Goal: Task Accomplishment & Management: Manage account settings

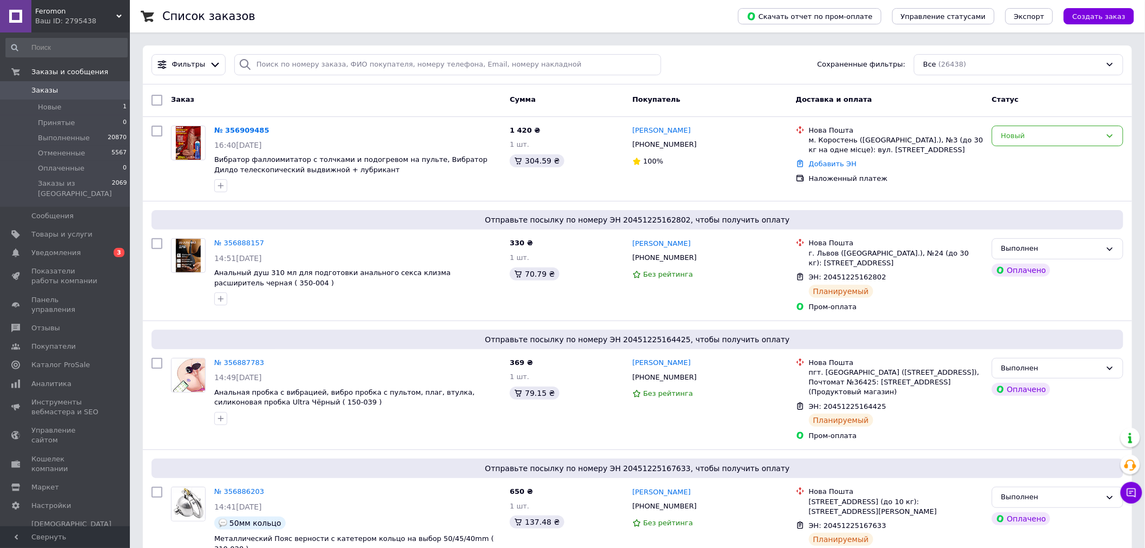
click at [74, 85] on span "Заказы" at bounding box center [65, 90] width 69 height 10
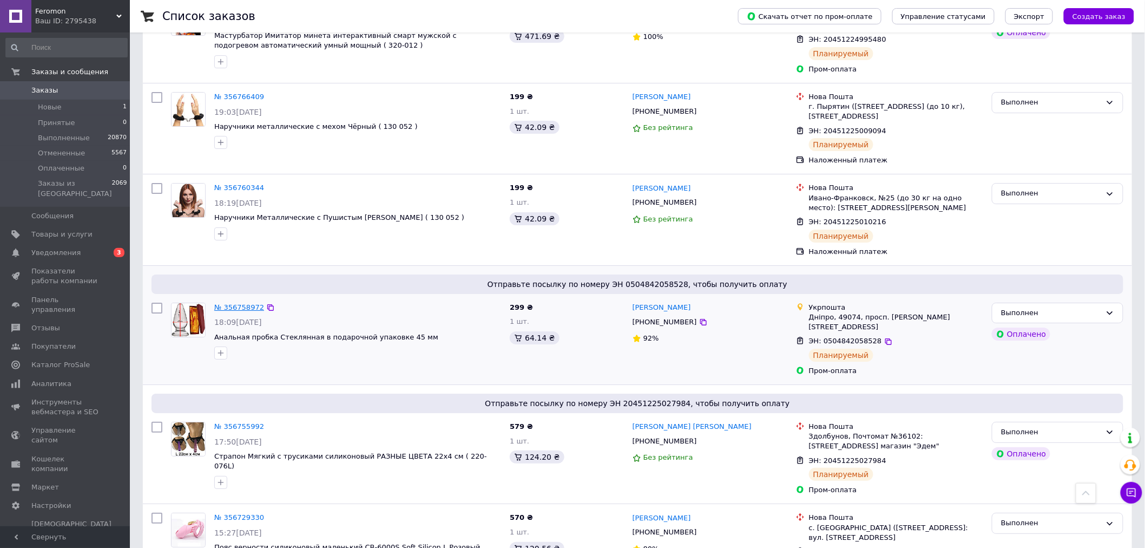
click at [241, 303] on link "№ 356758972" at bounding box center [239, 307] width 50 height 8
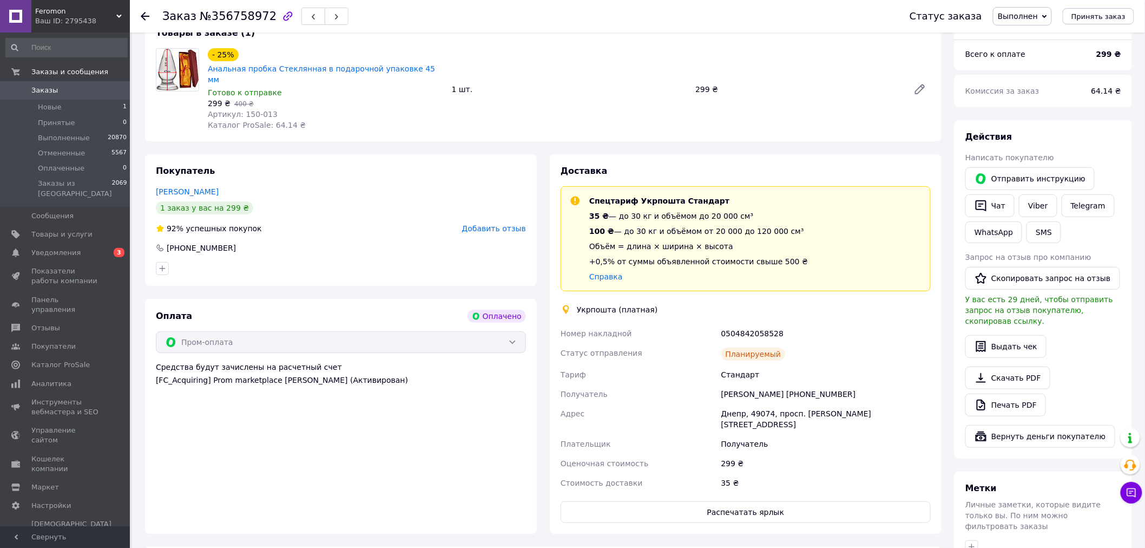
scroll to position [240, 0]
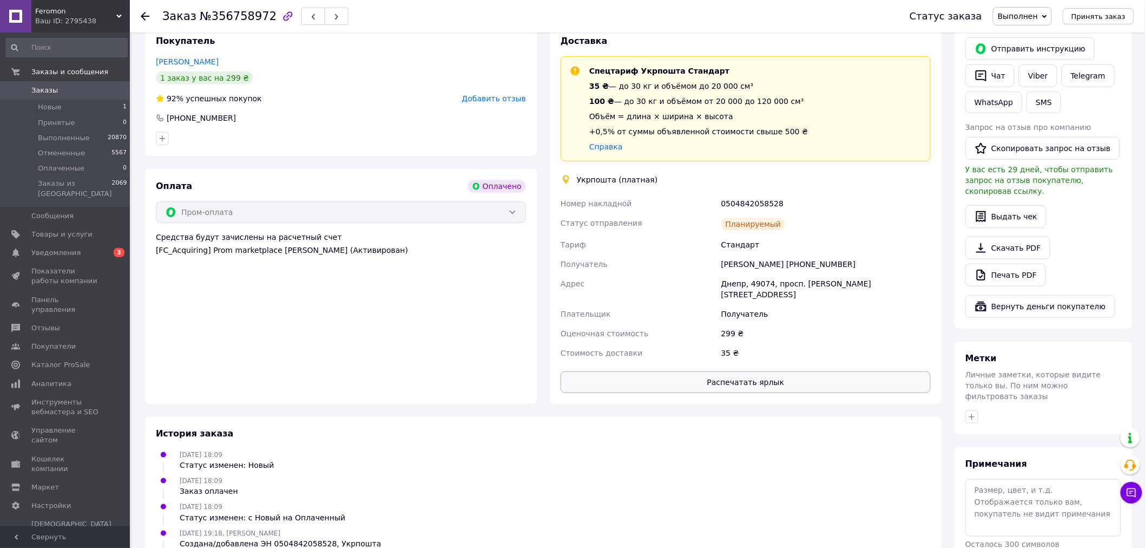
click at [694, 371] on button "Распечатать ярлык" at bounding box center [745, 382] width 370 height 22
click at [71, 11] on span "Feromon" at bounding box center [75, 11] width 81 height 10
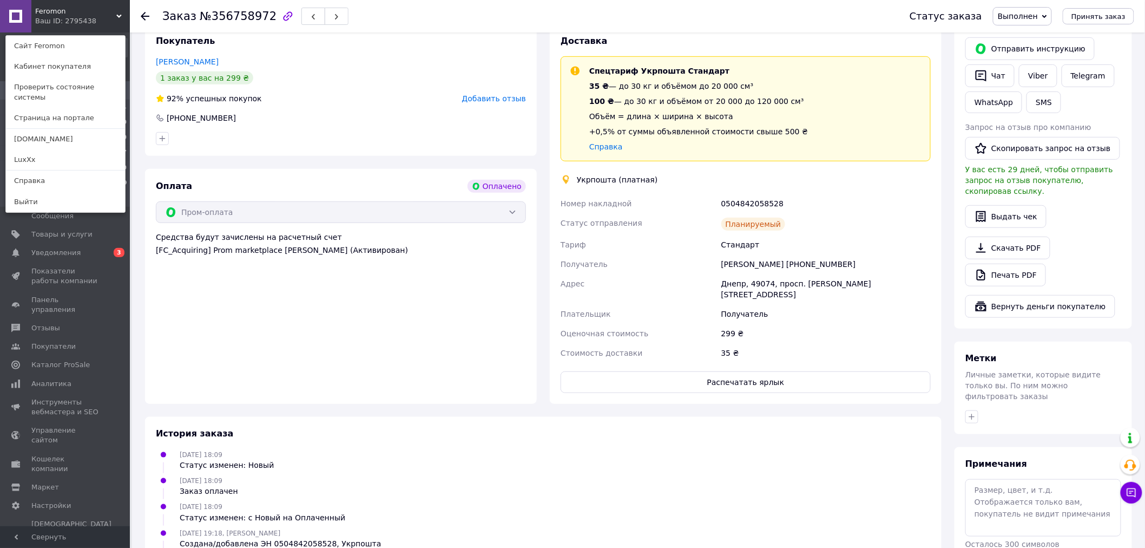
click at [76, 16] on div "Ваш ID: 2795438" at bounding box center [57, 21] width 45 height 10
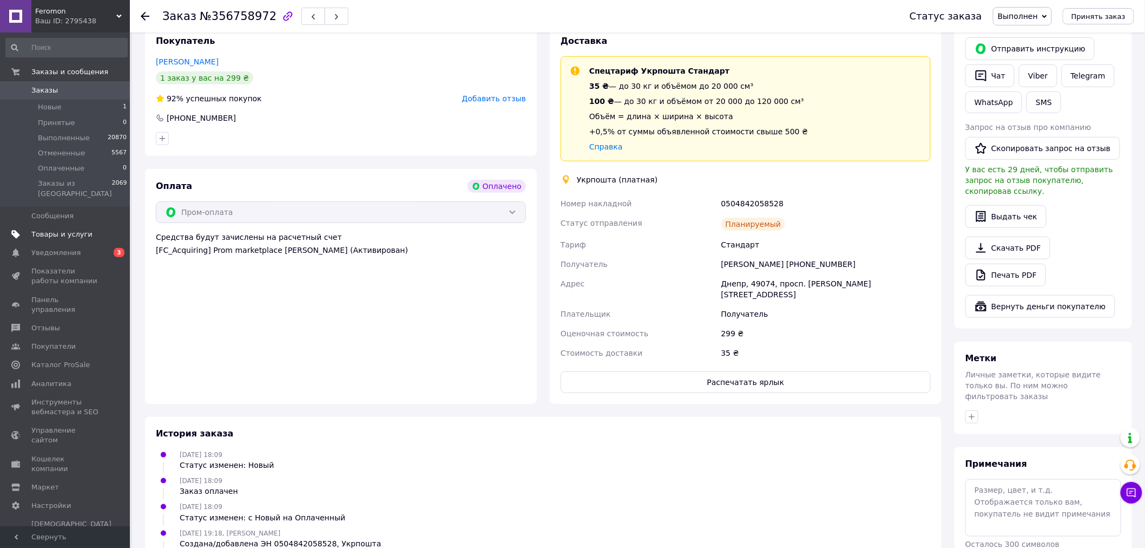
click at [44, 229] on span "Товары и услуги" at bounding box center [61, 234] width 61 height 10
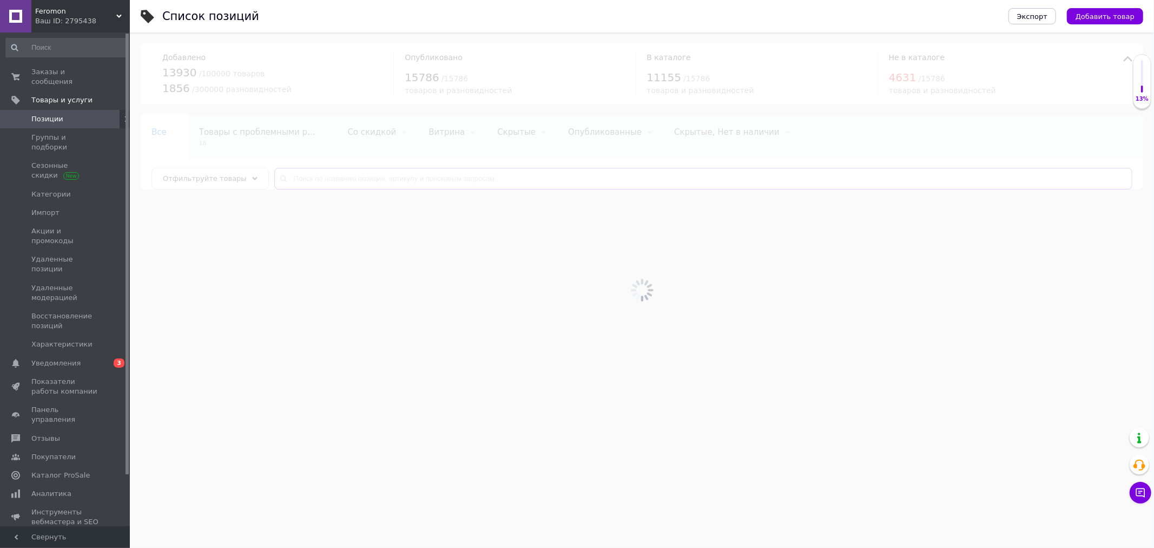
click at [471, 175] on input "text" at bounding box center [703, 179] width 858 height 22
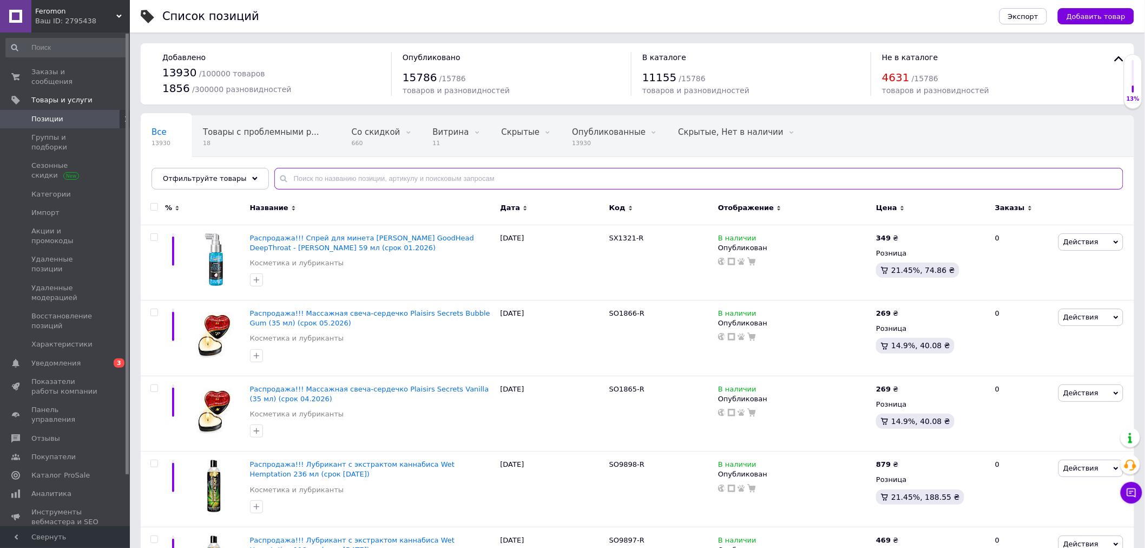
click at [472, 175] on input "text" at bounding box center [698, 179] width 849 height 22
paste input "system jo h2o — vanilla cream"
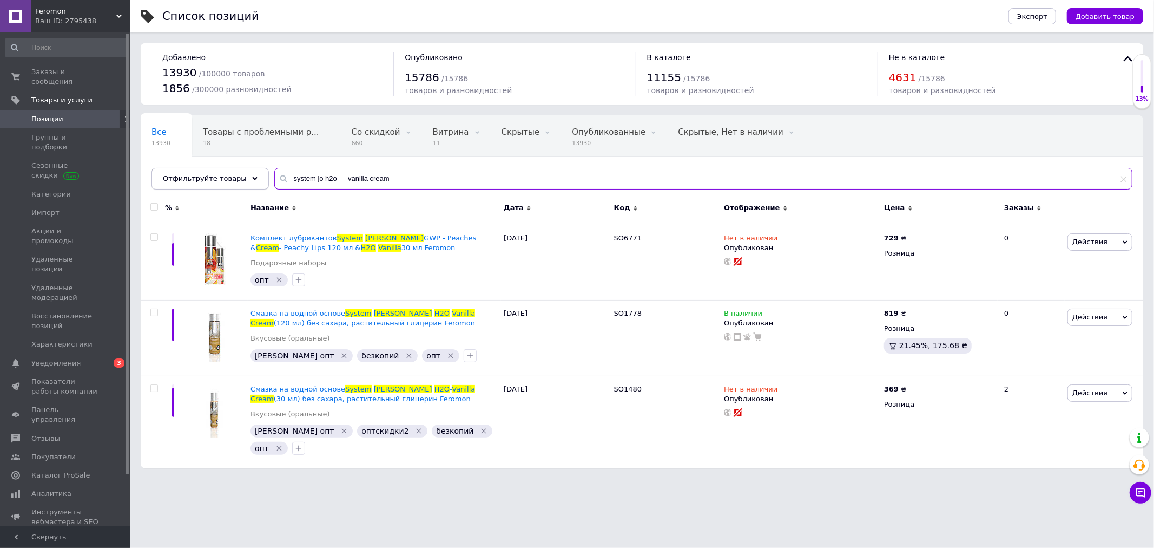
drag, startPoint x: 407, startPoint y: 175, endPoint x: 170, endPoint y: 168, distance: 237.1
click at [170, 168] on div "Отфильтруйте товары system jo h2o — vanilla cream" at bounding box center [641, 179] width 981 height 22
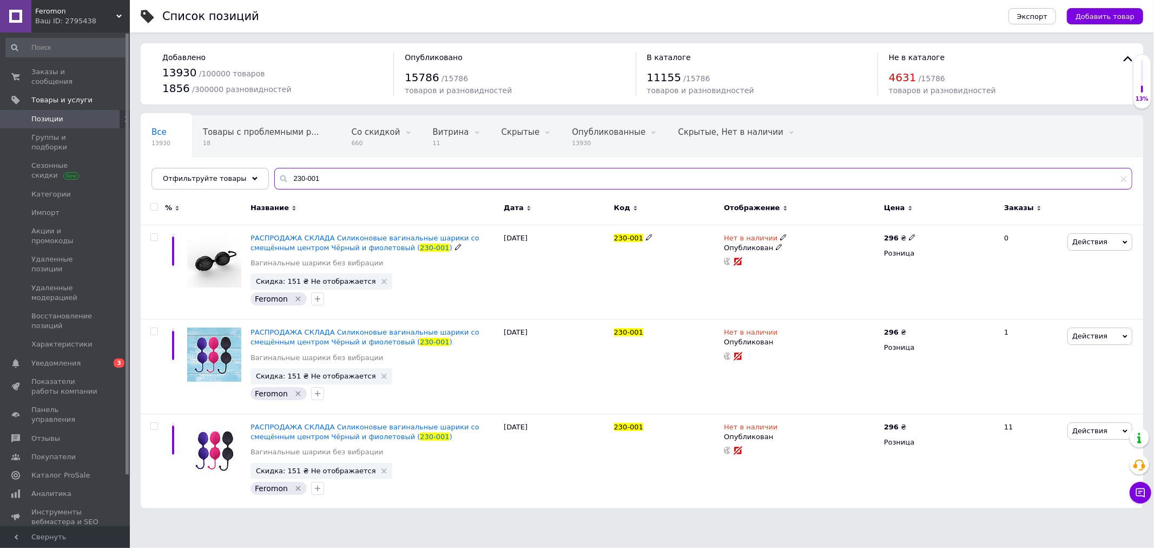
type input "system jo h2o — vanilla cream"
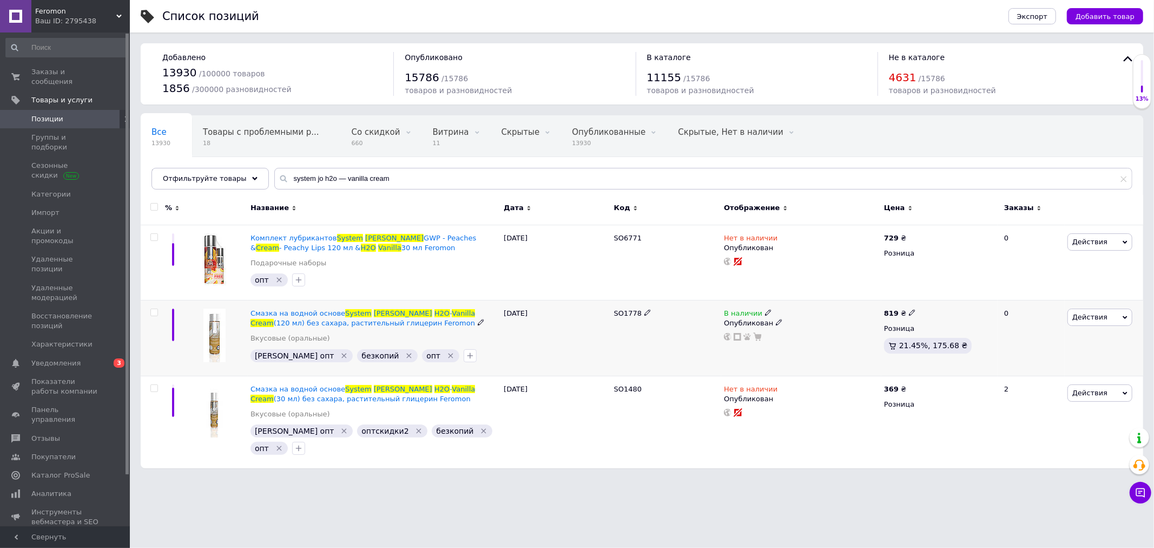
click at [886, 313] on b "819" at bounding box center [891, 313] width 15 height 8
click at [887, 313] on b "819" at bounding box center [891, 313] width 15 height 8
click at [63, 70] on span "Заказы и сообщения" at bounding box center [65, 76] width 69 height 19
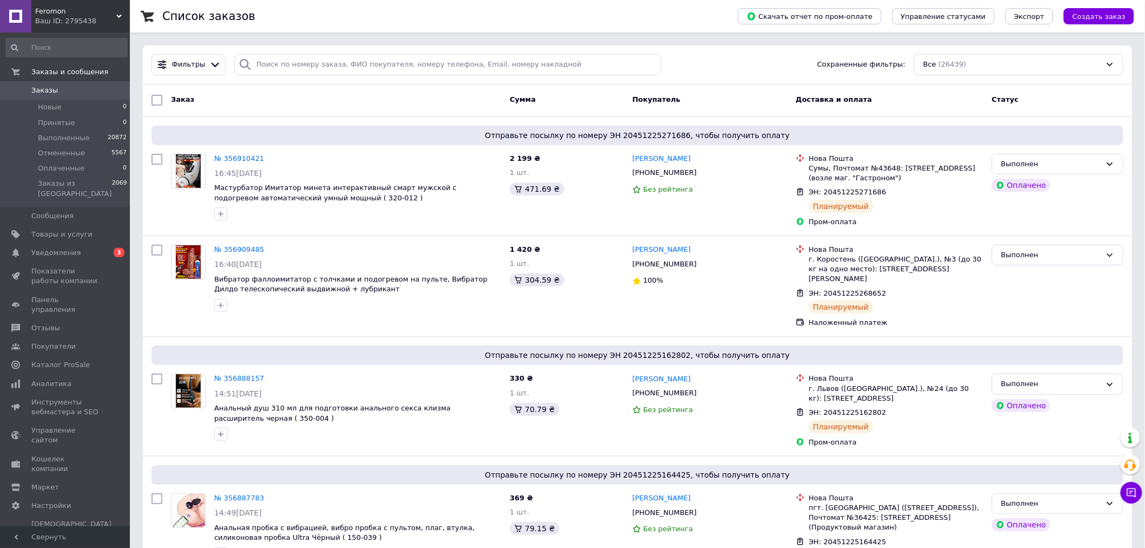
click at [349, 96] on div "Заказ" at bounding box center [336, 99] width 339 height 19
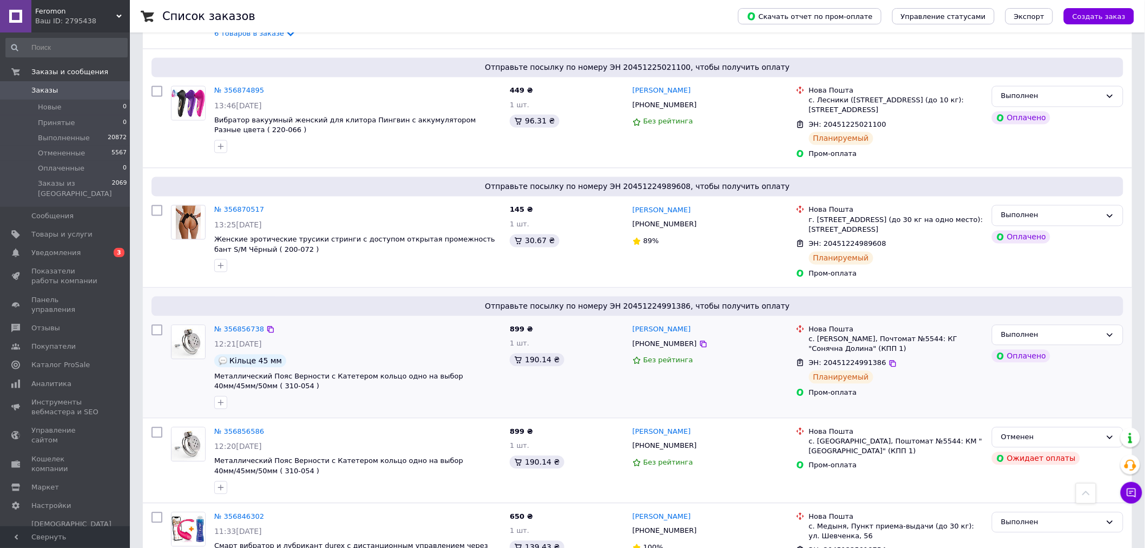
scroll to position [901, 0]
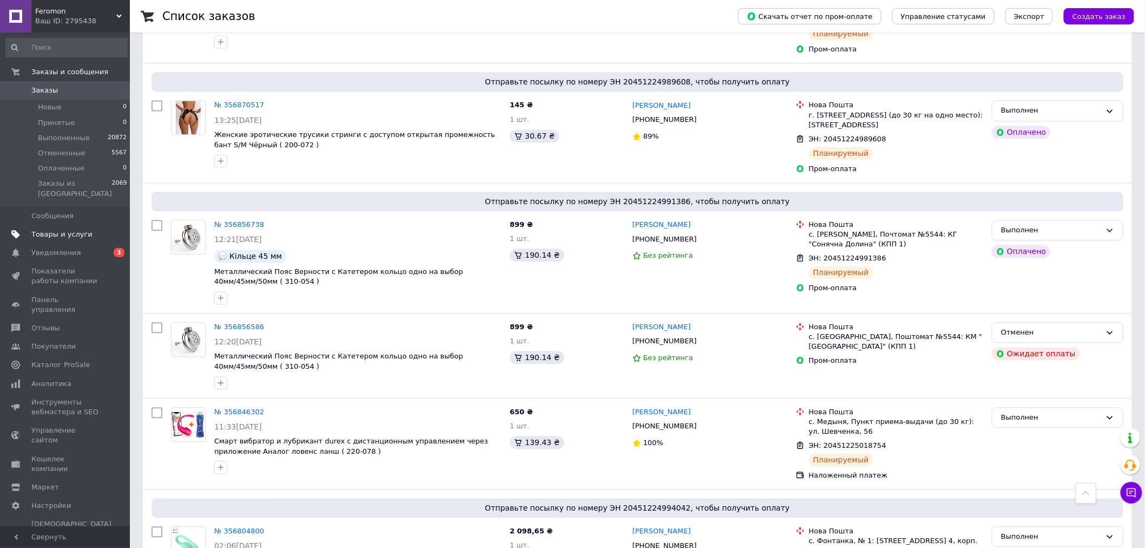
click at [67, 229] on span "Товары и услуги" at bounding box center [61, 234] width 61 height 10
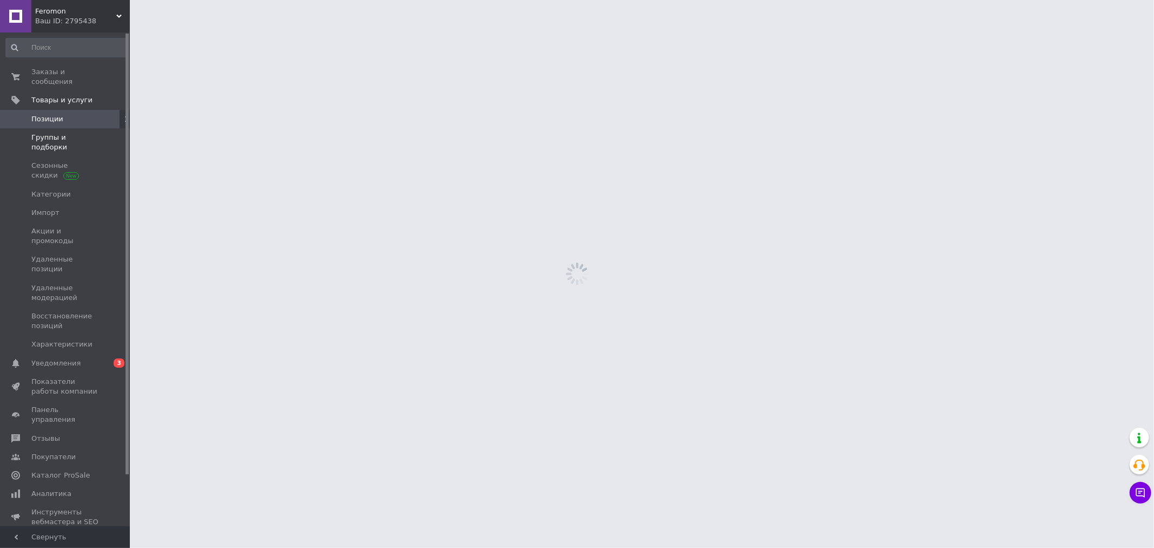
click at [77, 133] on span "Группы и подборки" at bounding box center [65, 142] width 69 height 19
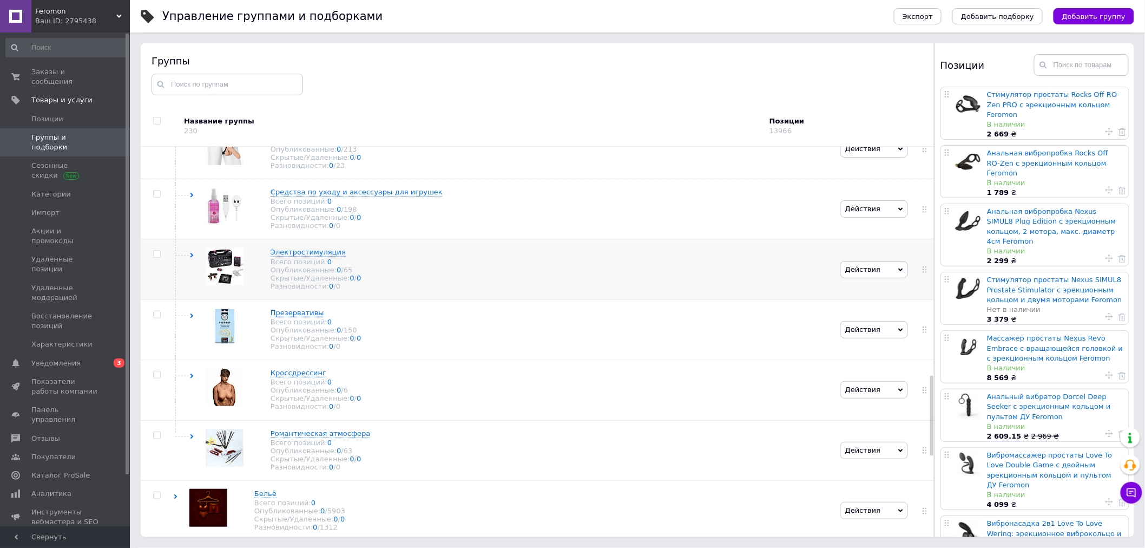
scroll to position [1112, 0]
click at [348, 255] on icon at bounding box center [351, 251] width 6 height 6
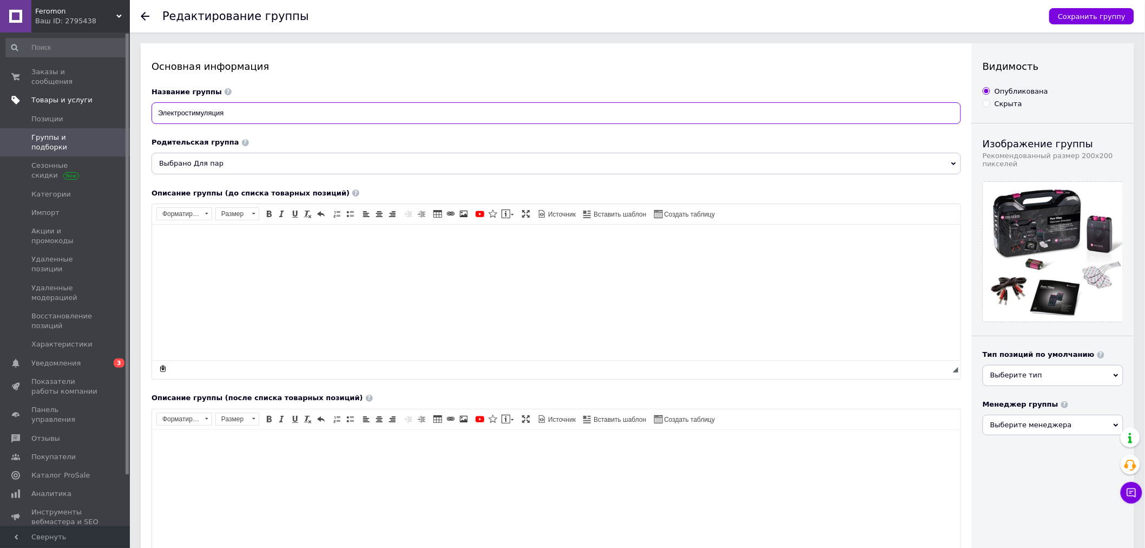
drag, startPoint x: 94, startPoint y: 98, endPoint x: 75, endPoint y: 98, distance: 18.9
click at [74, 98] on div "Feromon Ваш ID: 2795438 Сайт Feromon Кабинет покупателя Проверить состояние сис…" at bounding box center [572, 408] width 1145 height 816
click at [74, 470] on span "Каталог ProSale" at bounding box center [60, 475] width 58 height 10
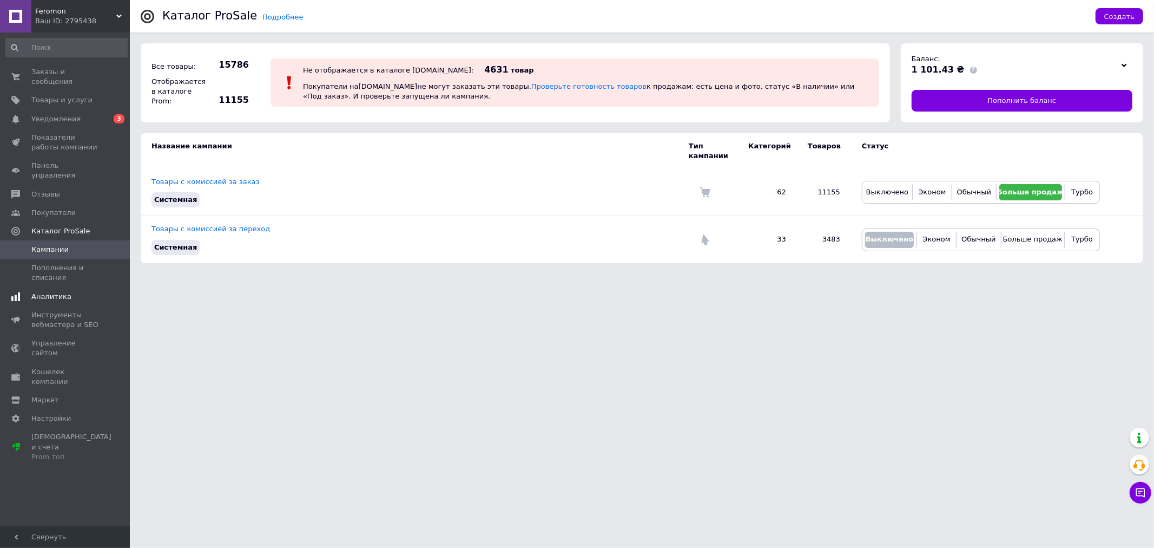
click at [58, 292] on span "Аналитика" at bounding box center [51, 297] width 40 height 10
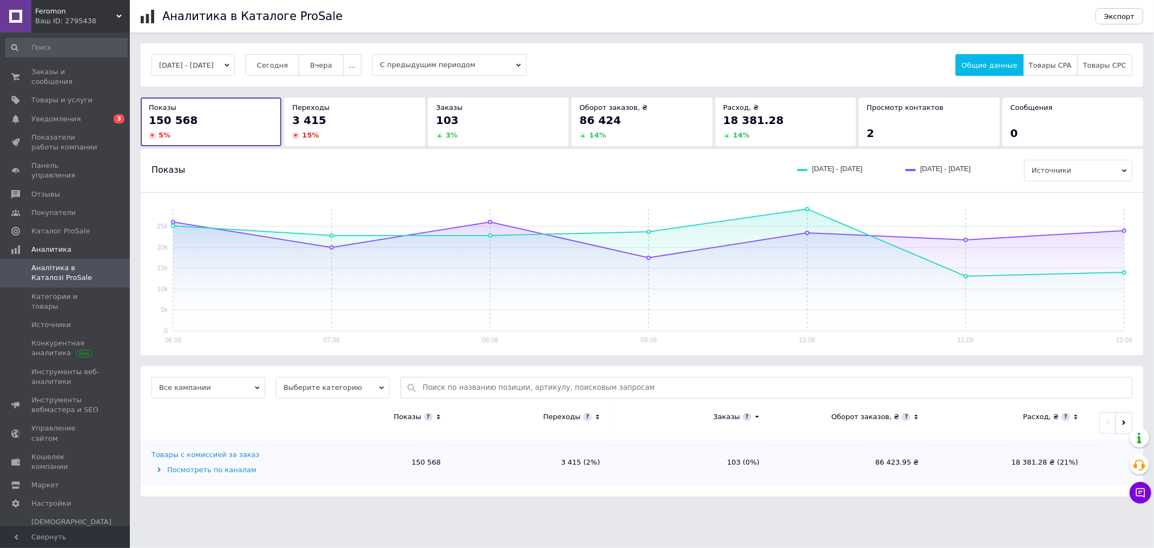
click at [352, 122] on div "3 415" at bounding box center [354, 120] width 124 height 15
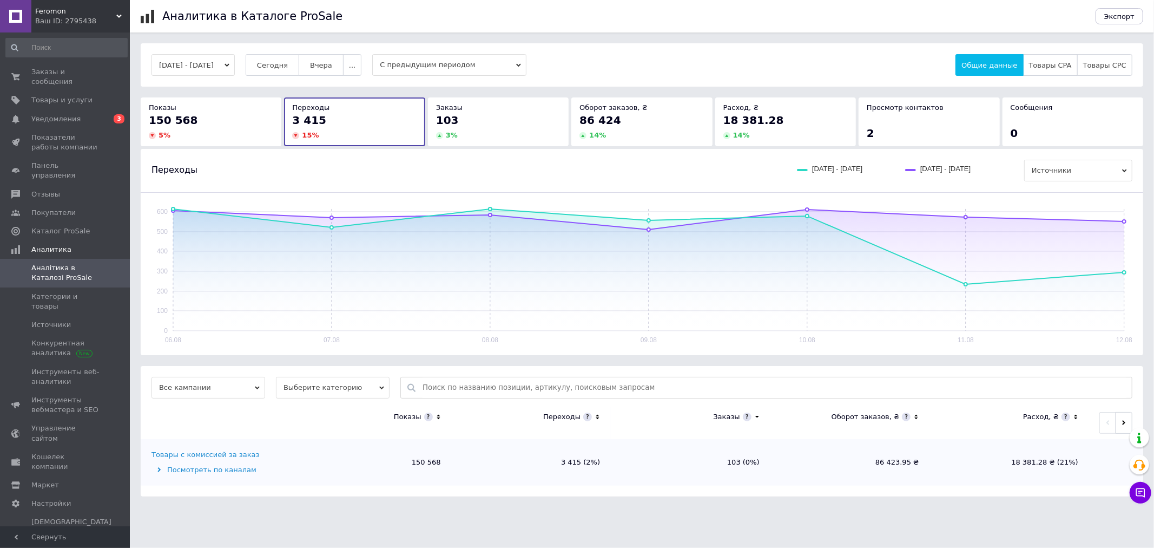
click at [473, 124] on div "103" at bounding box center [498, 120] width 124 height 15
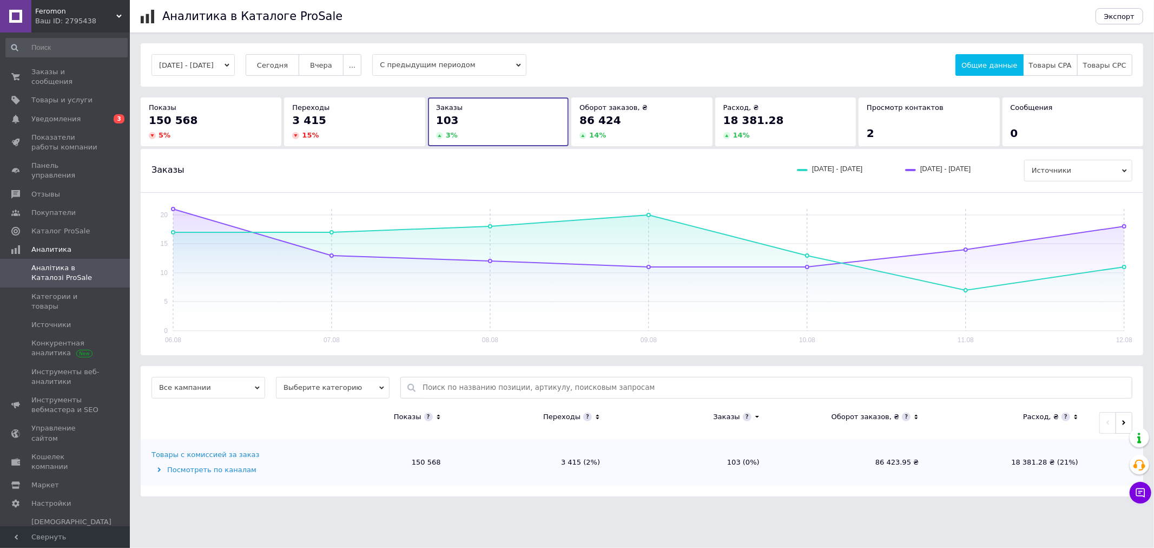
click at [623, 135] on div "14 %" at bounding box center [641, 135] width 124 height 10
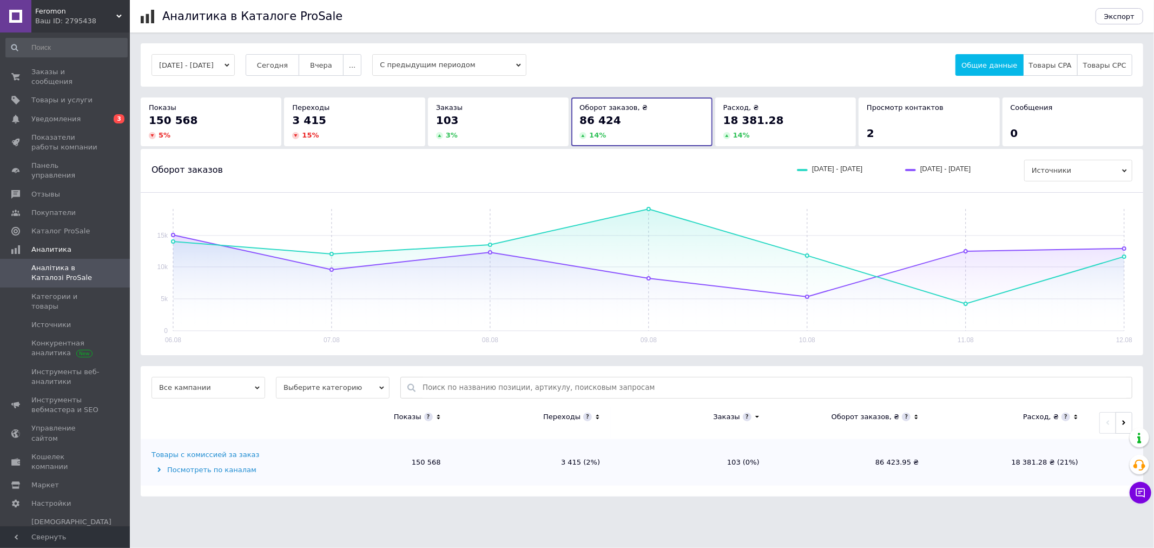
click at [750, 123] on span "18 381.28" at bounding box center [753, 120] width 61 height 13
click at [668, 63] on div "[DATE] - [DATE] [DATE] [DATE] ... С предыдущим периодом Общие данные Товары CPA…" at bounding box center [641, 65] width 981 height 22
click at [94, 22] on div "Ваш ID: 2795438" at bounding box center [82, 21] width 95 height 10
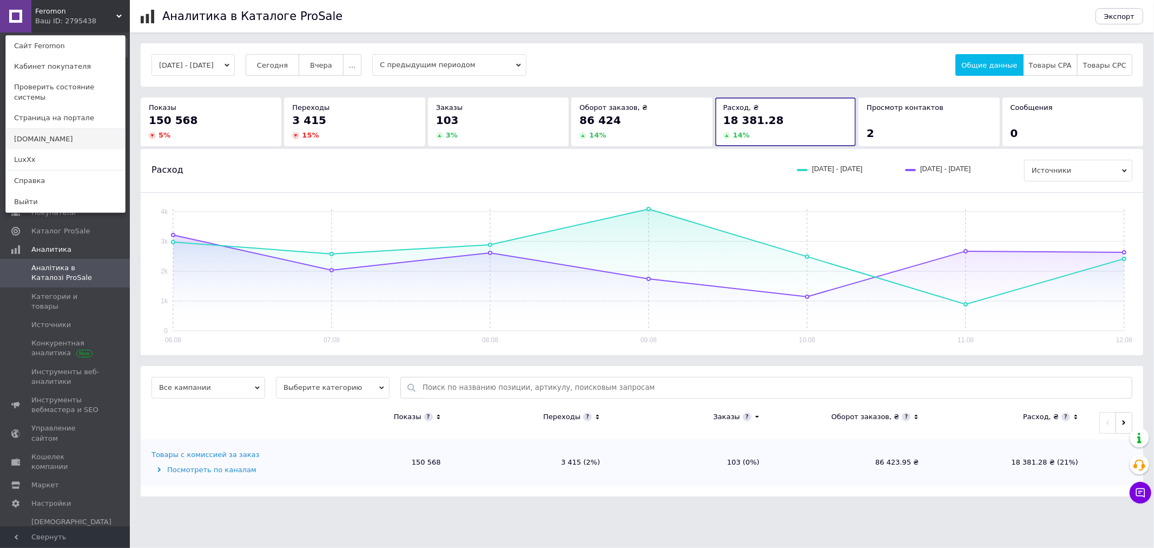
click at [37, 130] on link "[DOMAIN_NAME]" at bounding box center [65, 139] width 119 height 21
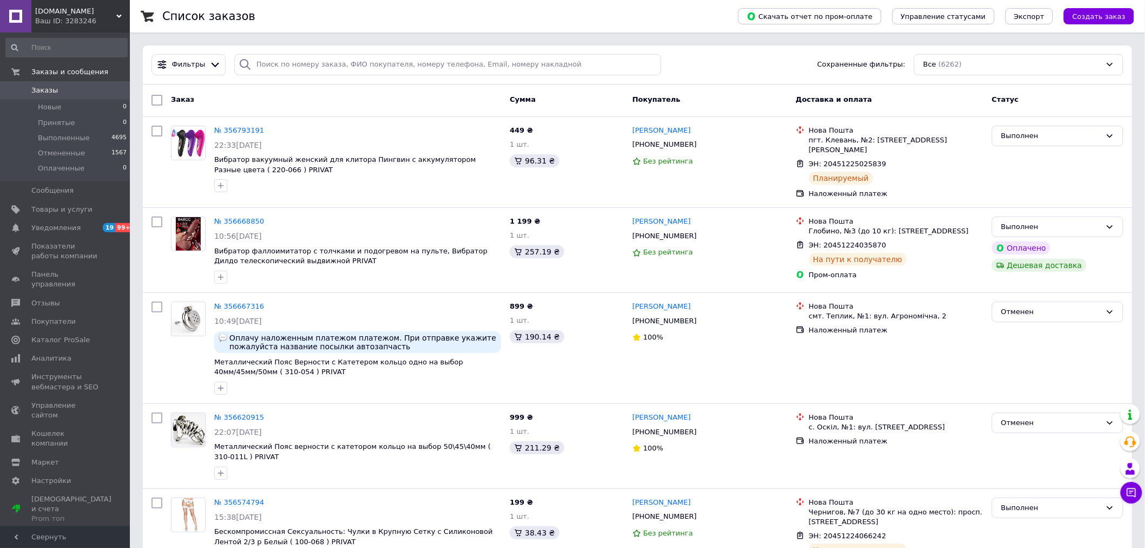
click at [115, 23] on div "Ваш ID: 3283246" at bounding box center [82, 21] width 95 height 10
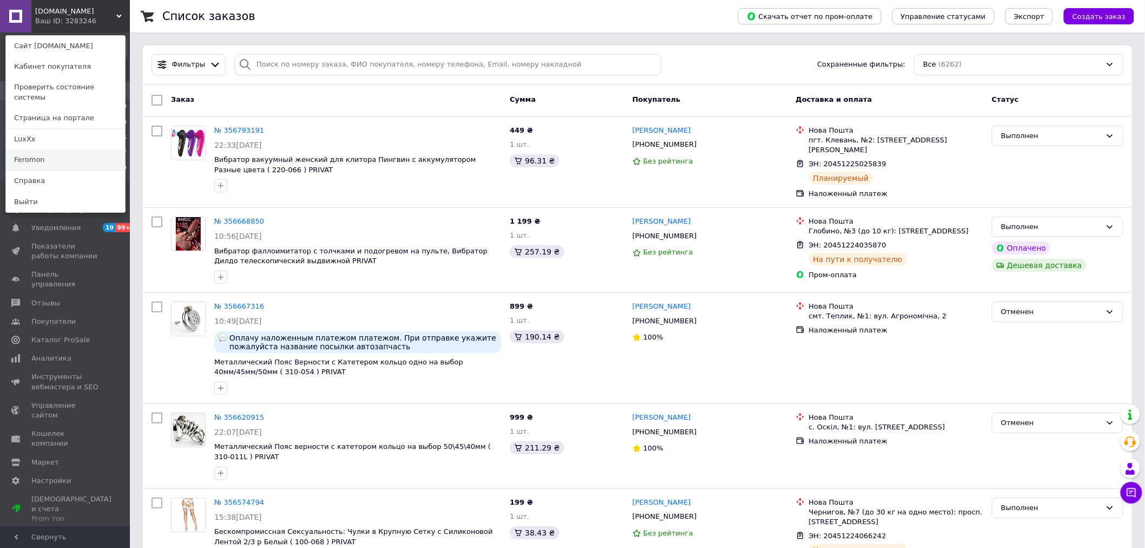
click at [36, 149] on link "Feromon" at bounding box center [65, 159] width 119 height 21
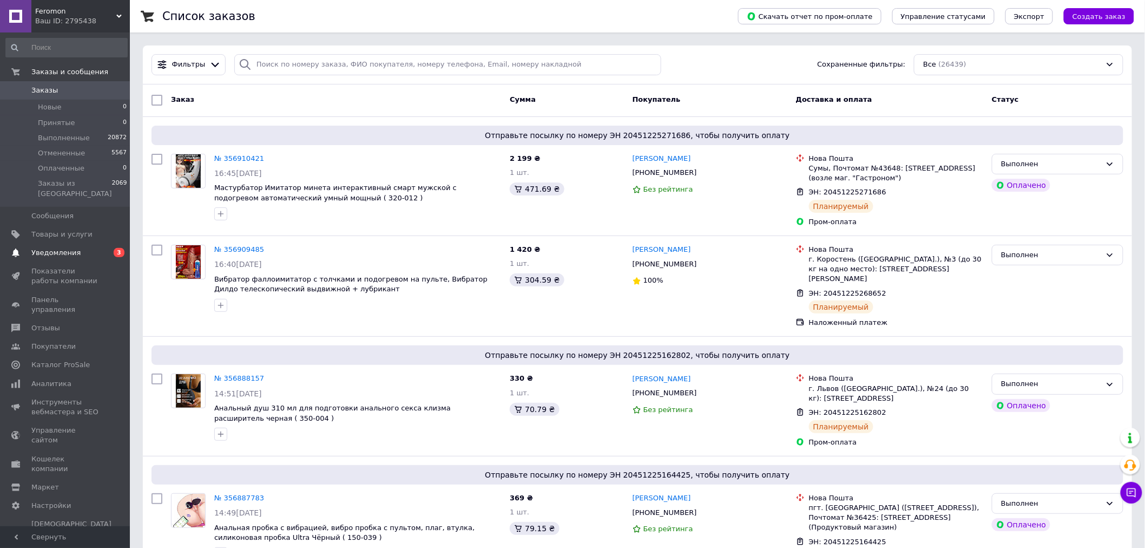
click at [91, 248] on span "Уведомления" at bounding box center [65, 253] width 69 height 10
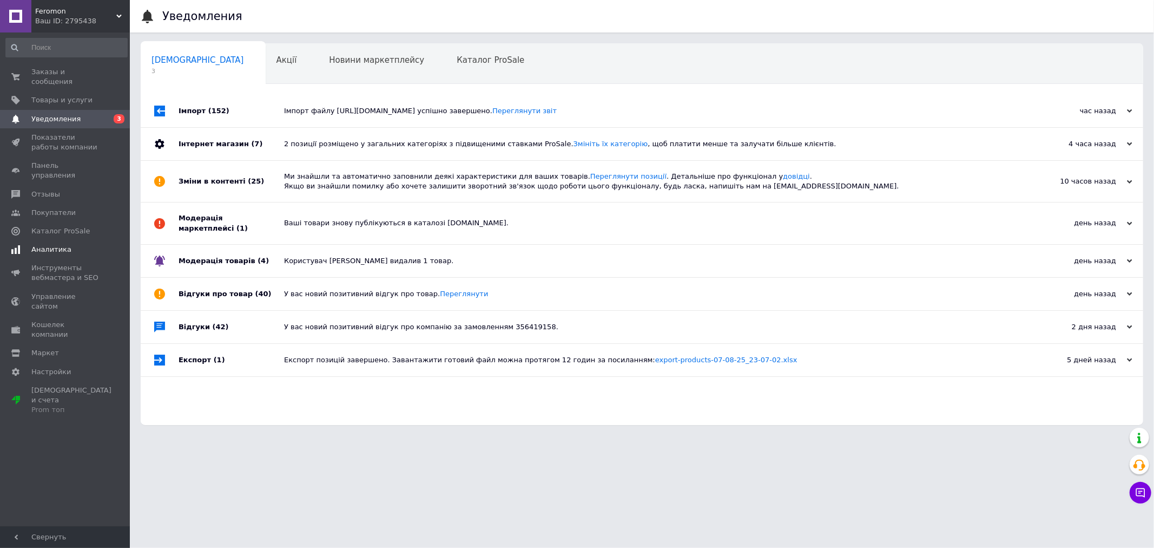
click at [72, 245] on span "Аналитика" at bounding box center [65, 250] width 69 height 10
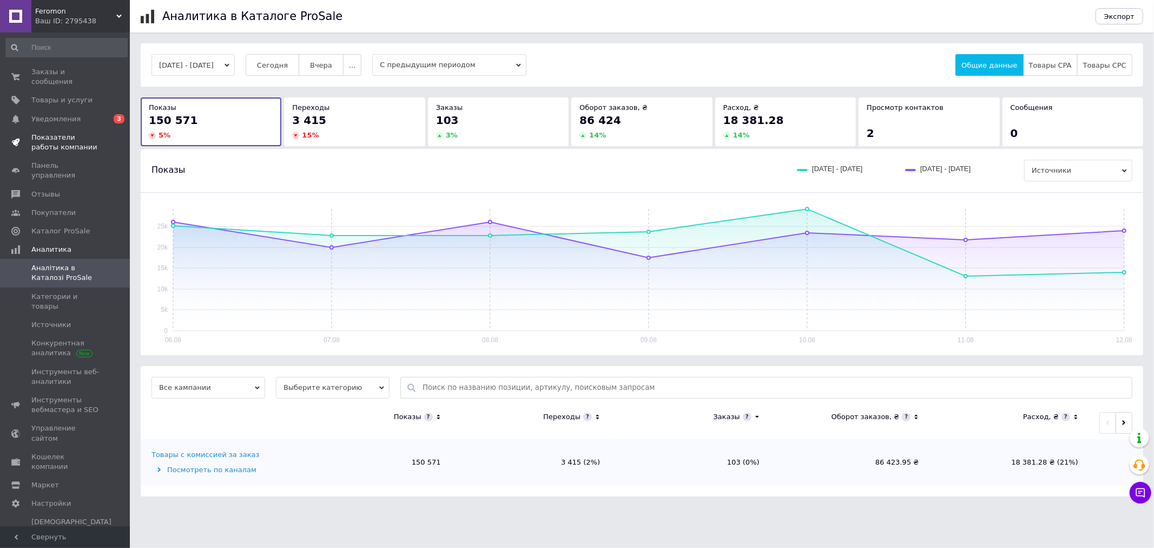
click at [72, 134] on span "Показатели работы компании" at bounding box center [65, 142] width 69 height 19
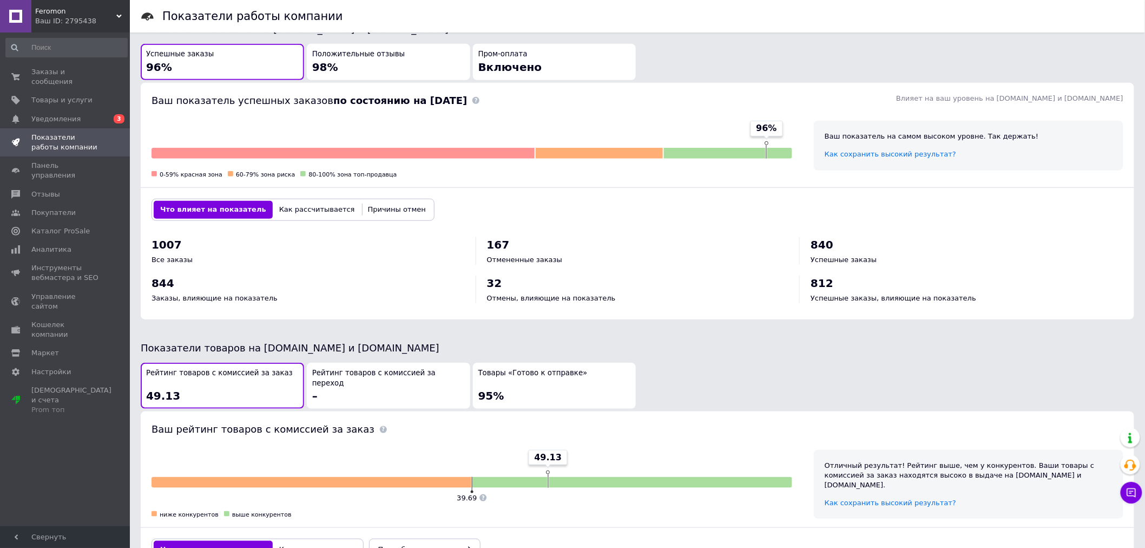
scroll to position [360, 0]
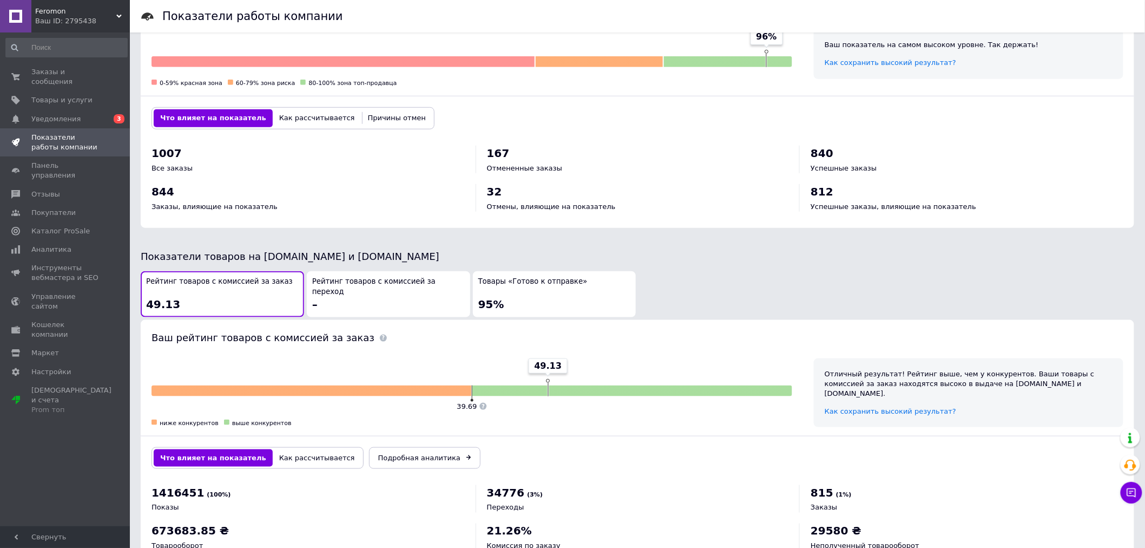
click at [401, 181] on div "1007 Все заказы 167 Отмененные заказы 840 Успешные заказы 844 Заказы, влияющие …" at bounding box center [637, 184] width 972 height 77
click at [89, 114] on span "Уведомления" at bounding box center [65, 119] width 69 height 10
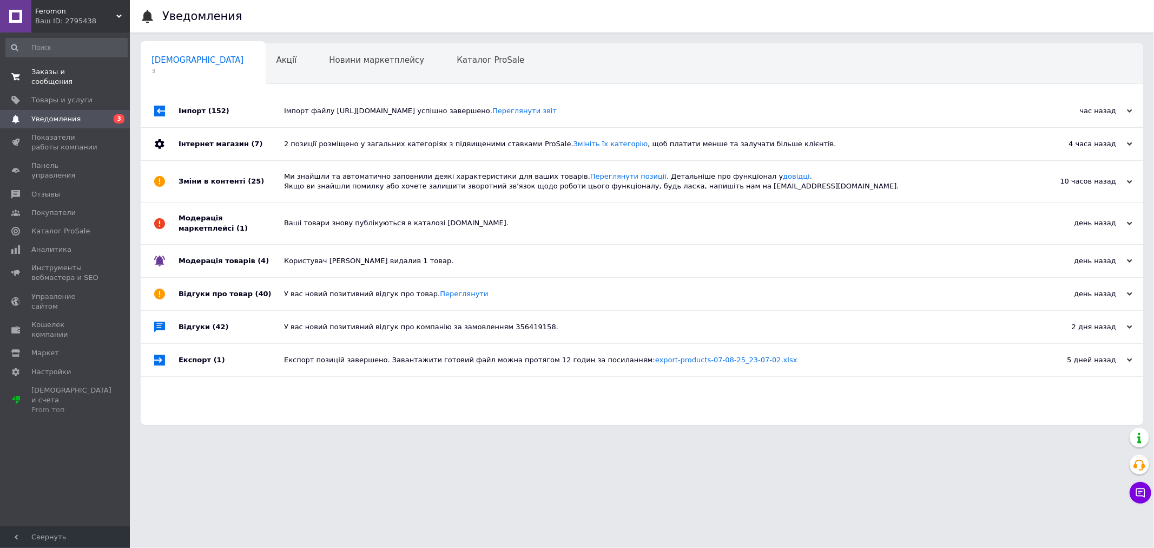
click at [97, 77] on link "Заказы и сообщения 0 0" at bounding box center [66, 77] width 133 height 28
